Goal: Task Accomplishment & Management: Complete application form

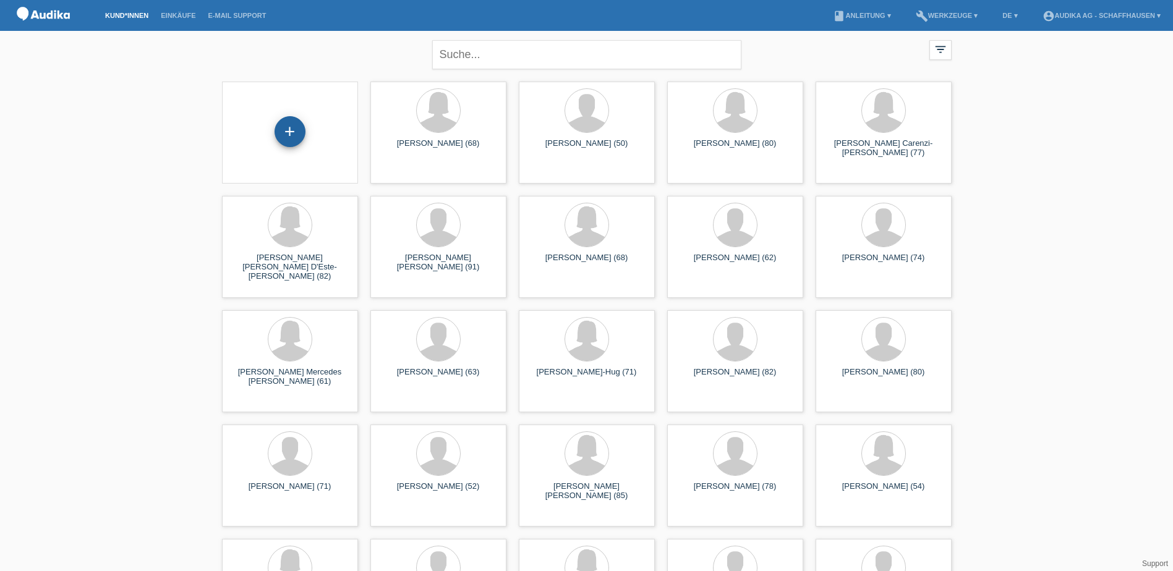
click at [296, 135] on div "+" at bounding box center [290, 131] width 31 height 31
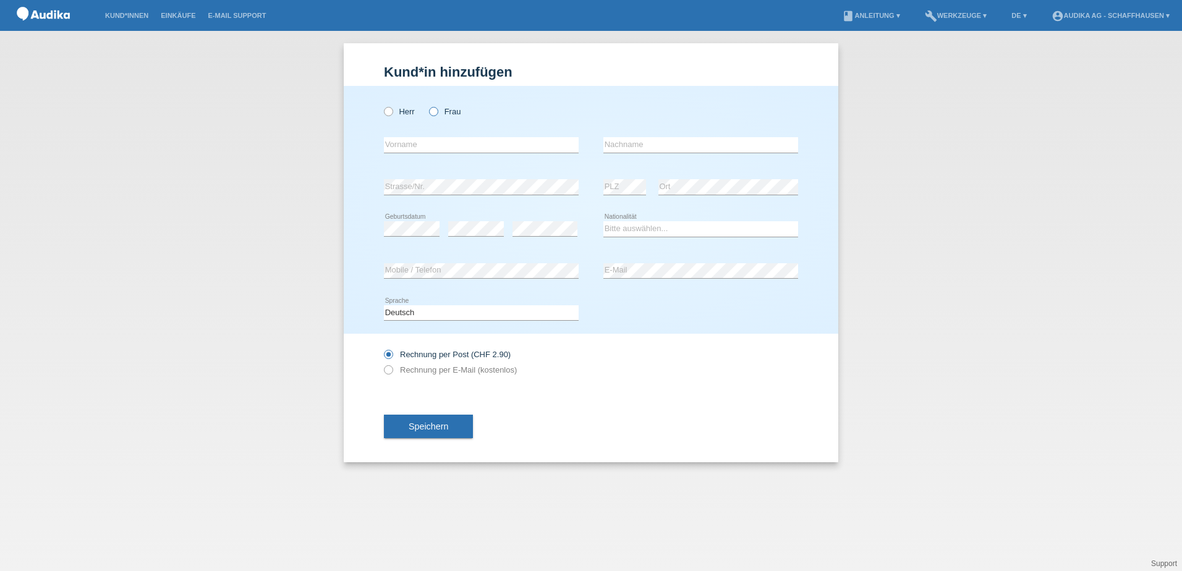
click at [427, 105] on icon at bounding box center [427, 105] width 0 height 0
click at [435, 115] on input "Frau" at bounding box center [433, 111] width 8 height 8
radio input "true"
click at [430, 141] on input "text" at bounding box center [481, 144] width 195 height 15
click at [665, 141] on input "text" at bounding box center [700, 144] width 195 height 15
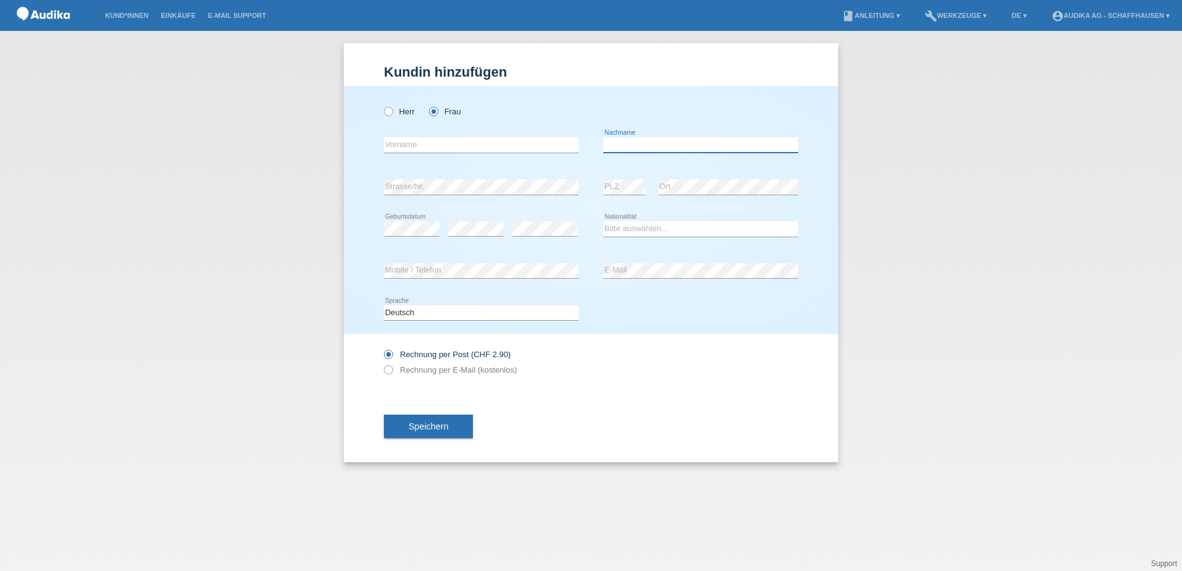
paste input "Höneisen"
type input "Höneisen"
click at [507, 146] on input "text" at bounding box center [481, 144] width 195 height 15
paste input "[PERSON_NAME]"
type input "[PERSON_NAME]"
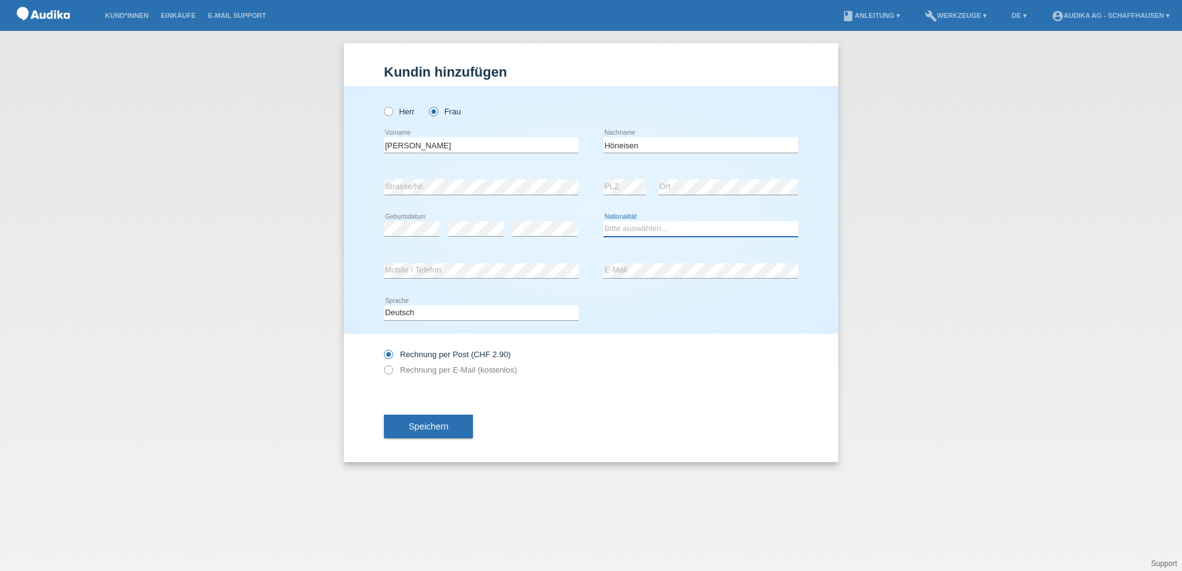
click at [629, 228] on select "Bitte auswählen... Schweiz Deutschland Liechtenstein Österreich ------------ Af…" at bounding box center [700, 228] width 195 height 15
select select "CH"
click at [603, 221] on select "Bitte auswählen... Schweiz Deutschland Liechtenstein Österreich ------------ Af…" at bounding box center [700, 228] width 195 height 15
click at [382, 364] on icon at bounding box center [382, 364] width 0 height 0
click at [388, 371] on input "Rechnung per E-Mail (kostenlos)" at bounding box center [388, 372] width 8 height 15
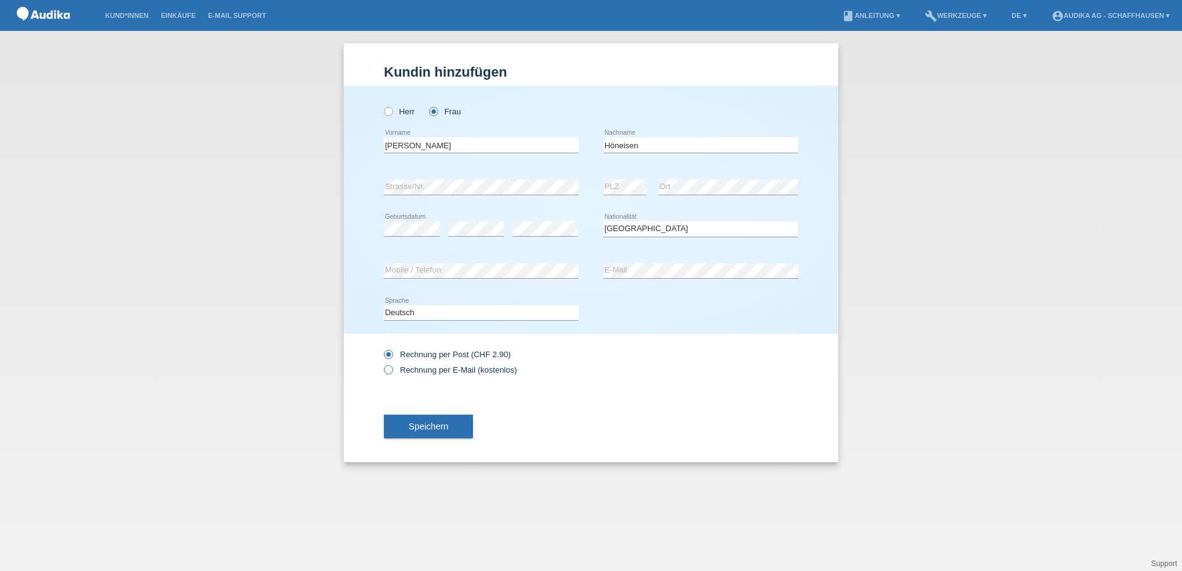
radio input "true"
click at [437, 427] on span "Speichern" at bounding box center [429, 427] width 40 height 10
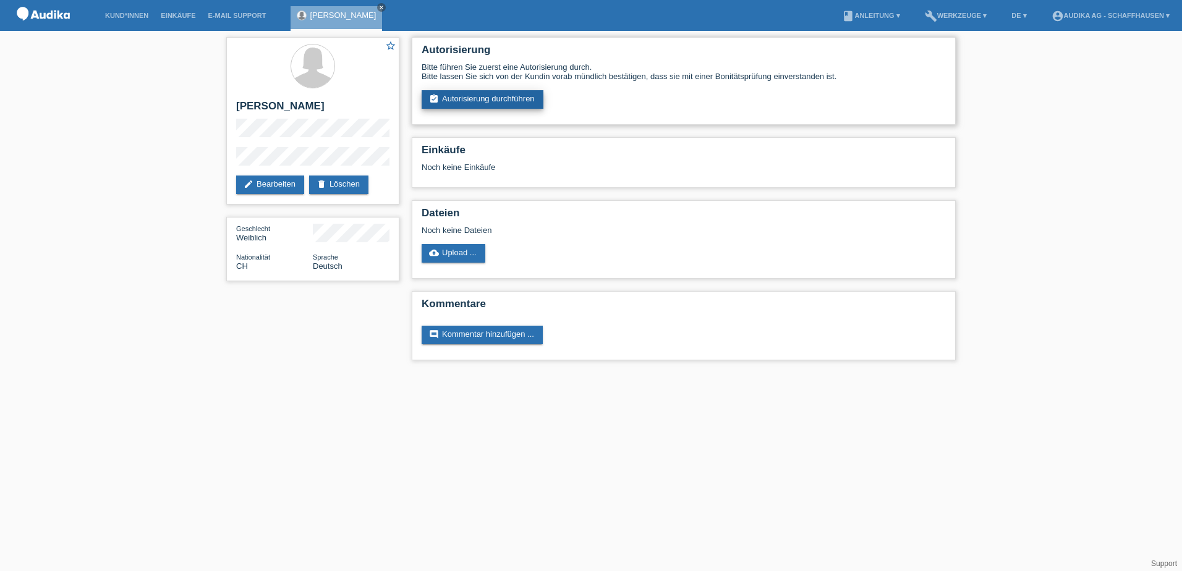
click at [496, 98] on link "assignment_turned_in Autorisierung durchführen" at bounding box center [483, 99] width 122 height 19
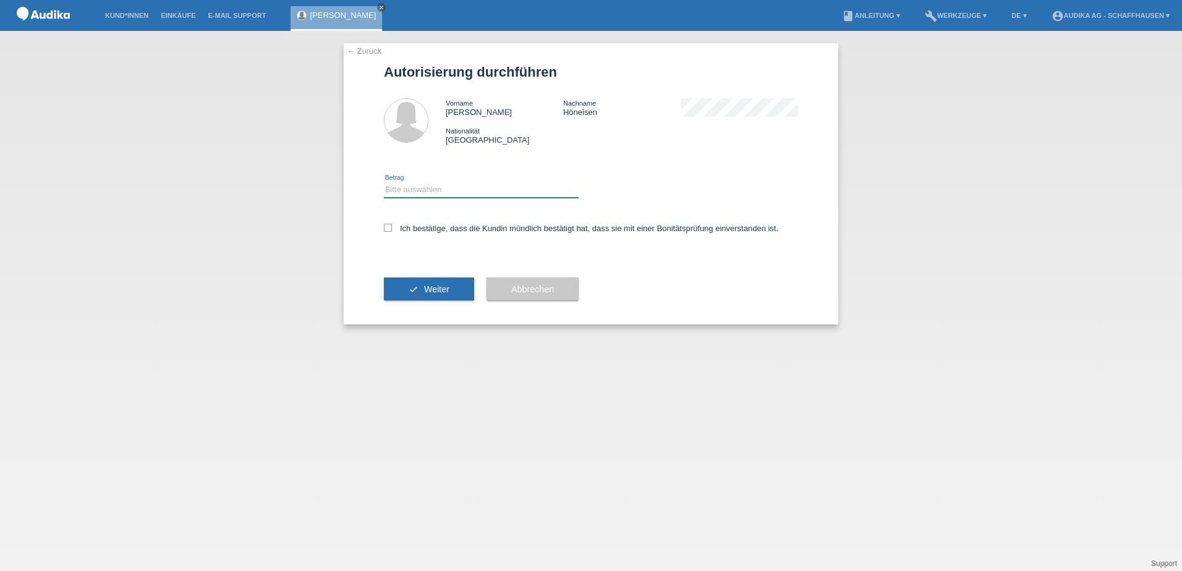
click at [435, 190] on select "Bitte auswählen CHF 1.00 - CHF 499.00 CHF 500.00 - CHF 1'999.00 CHF 2'000.00 - …" at bounding box center [481, 189] width 195 height 15
select select "3"
click at [384, 182] on select "Bitte auswählen CHF 1.00 - CHF 499.00 CHF 500.00 - CHF 1'999.00 CHF 2'000.00 - …" at bounding box center [481, 189] width 195 height 15
click at [400, 230] on label "Ich bestätige, dass die Kundin mündlich bestätigt hat, dass sie mit einer Bonit…" at bounding box center [581, 228] width 394 height 9
click at [392, 230] on input "Ich bestätige, dass die Kundin mündlich bestätigt hat, dass sie mit einer Bonit…" at bounding box center [388, 228] width 8 height 8
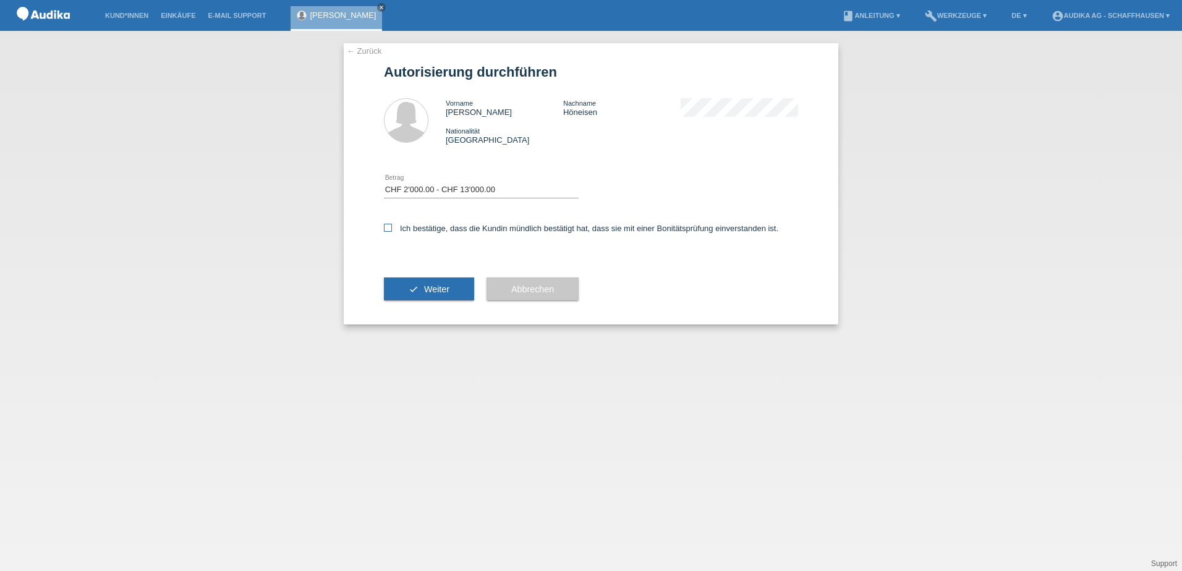
checkbox input "true"
click at [435, 290] on span "Weiter" at bounding box center [436, 289] width 25 height 10
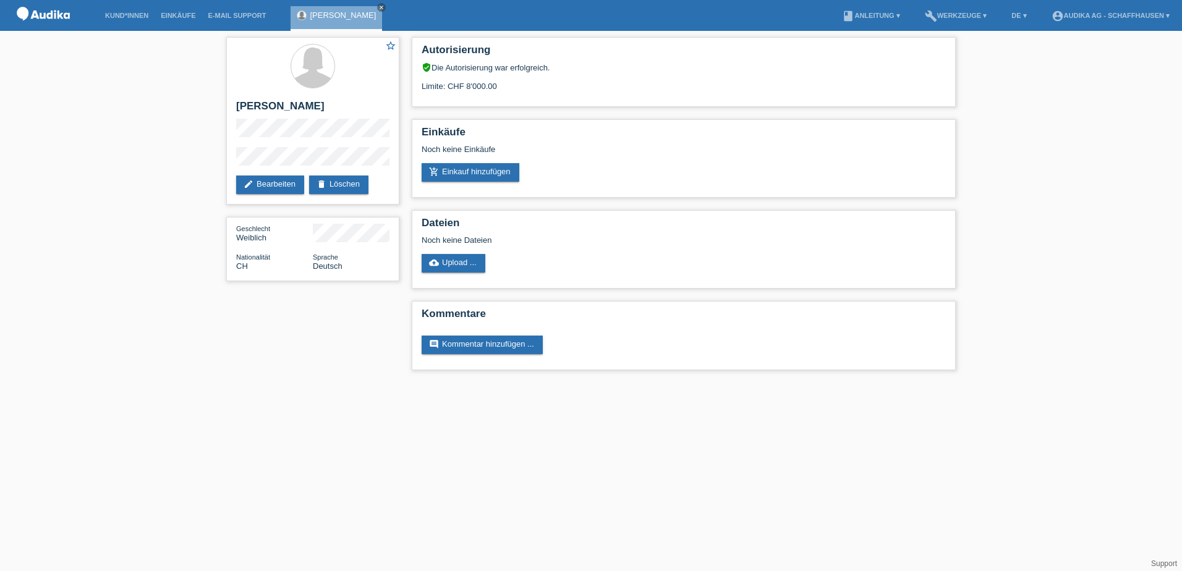
click at [119, 11] on li "Kund*innen" at bounding box center [127, 16] width 56 height 32
click at [127, 15] on link "Kund*innen" at bounding box center [127, 15] width 56 height 7
